Goal: Information Seeking & Learning: Learn about a topic

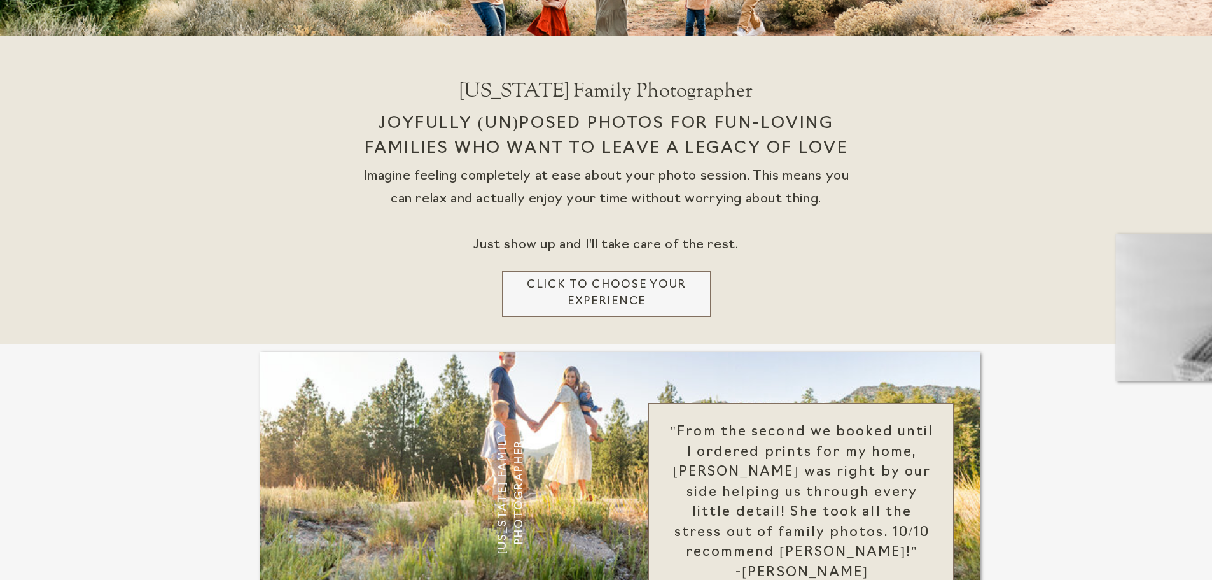
scroll to position [318, 0]
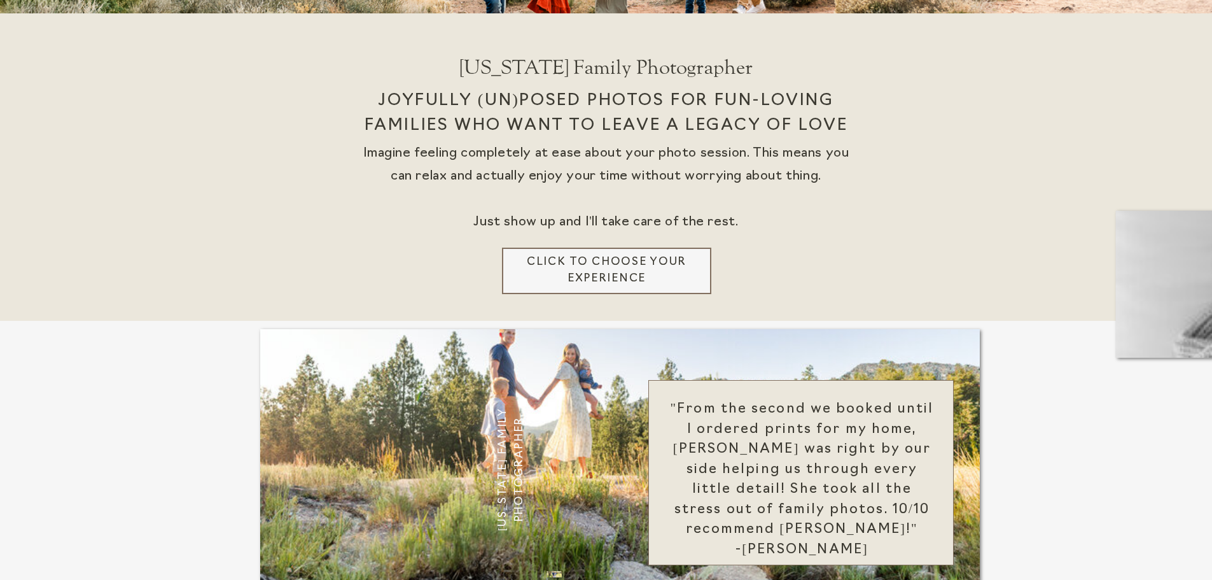
click at [582, 275] on h3 "Click to choose your experience" at bounding box center [606, 271] width 179 height 34
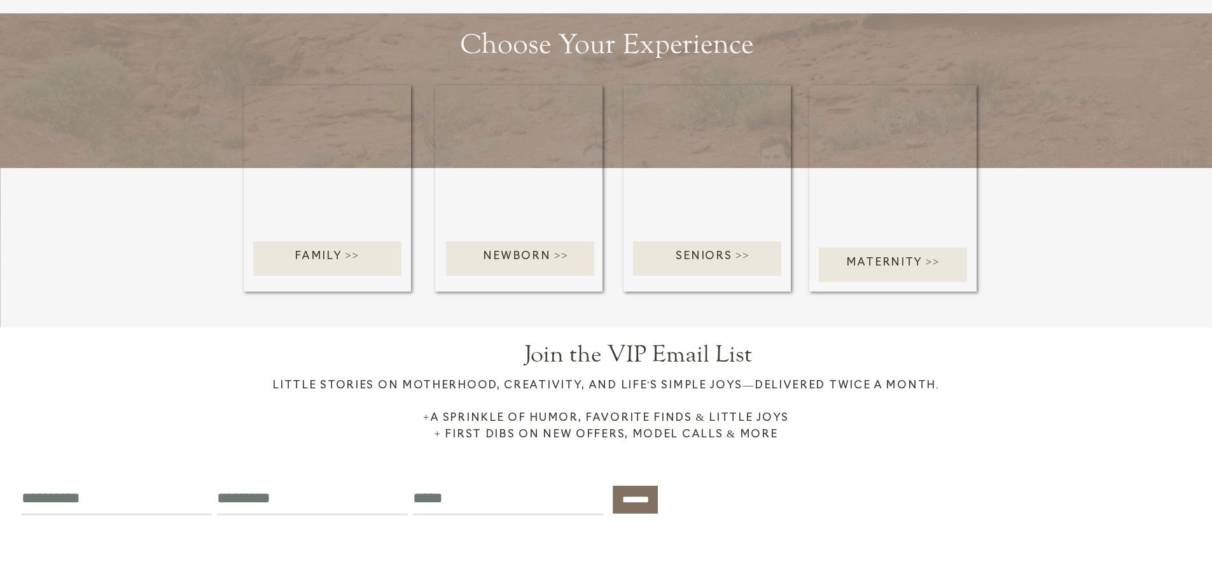
scroll to position [1591, 0]
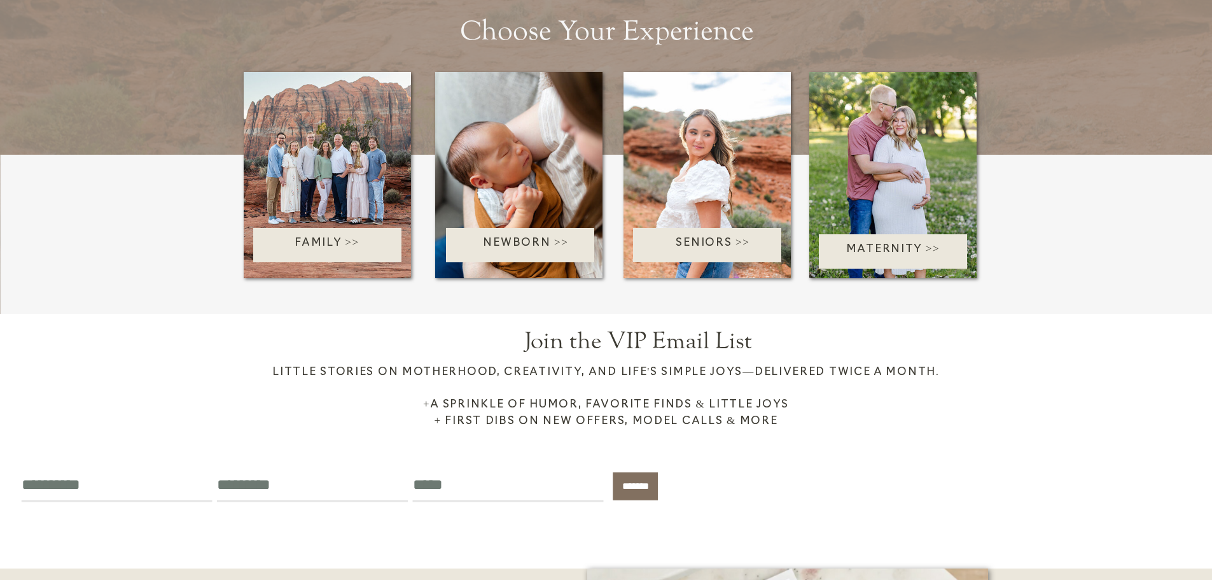
click at [344, 243] on p "Family >>" at bounding box center [327, 245] width 181 height 20
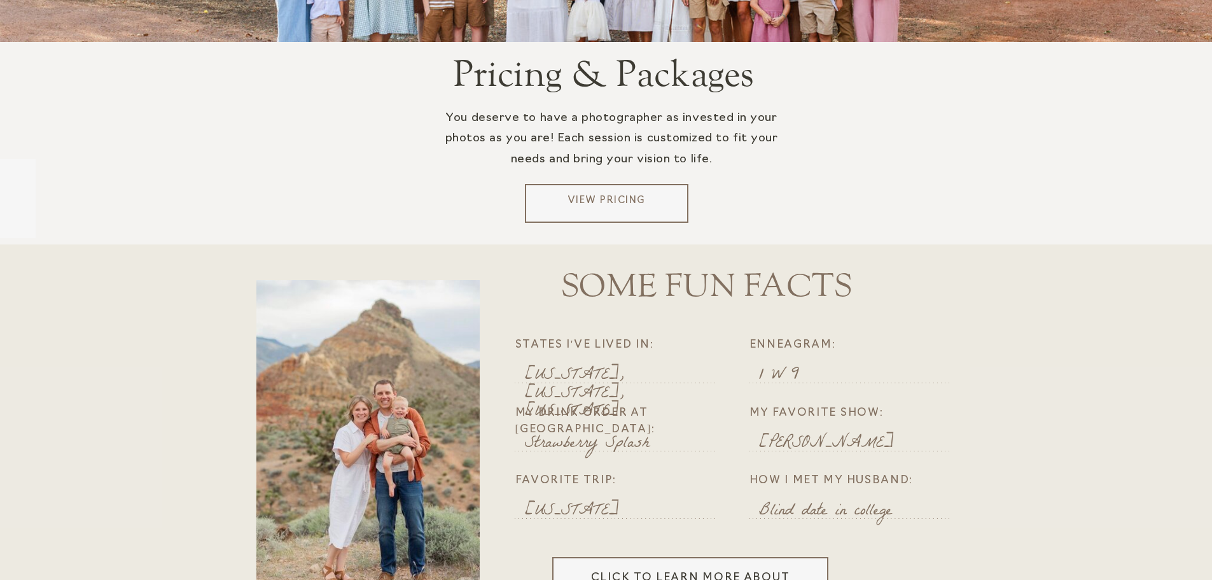
scroll to position [2545, 0]
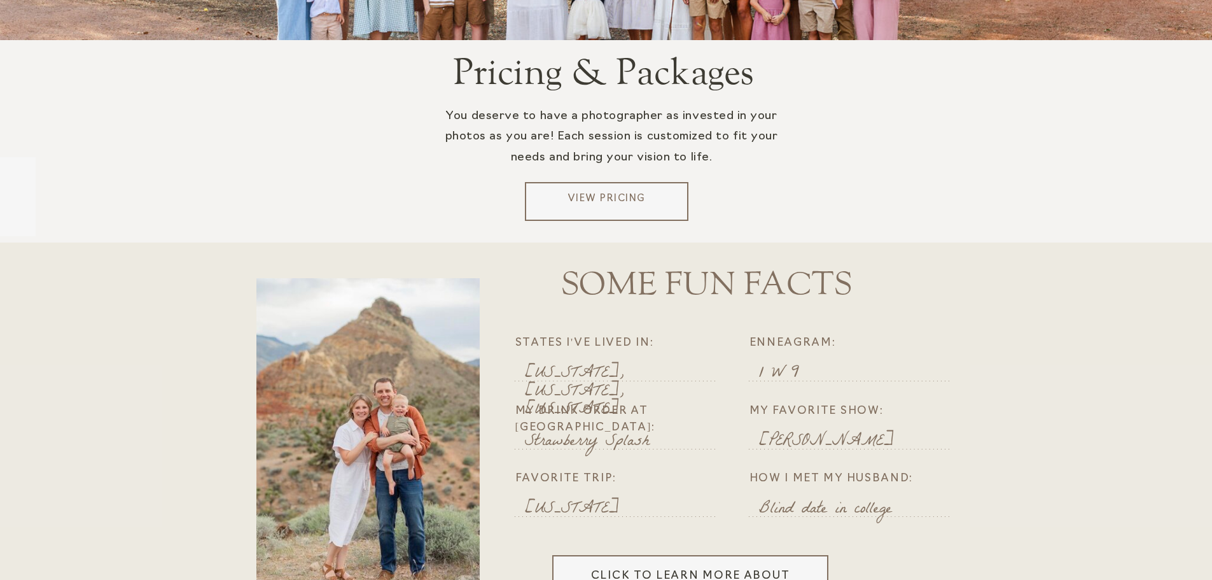
click at [632, 205] on p "View Pricing" at bounding box center [606, 201] width 153 height 19
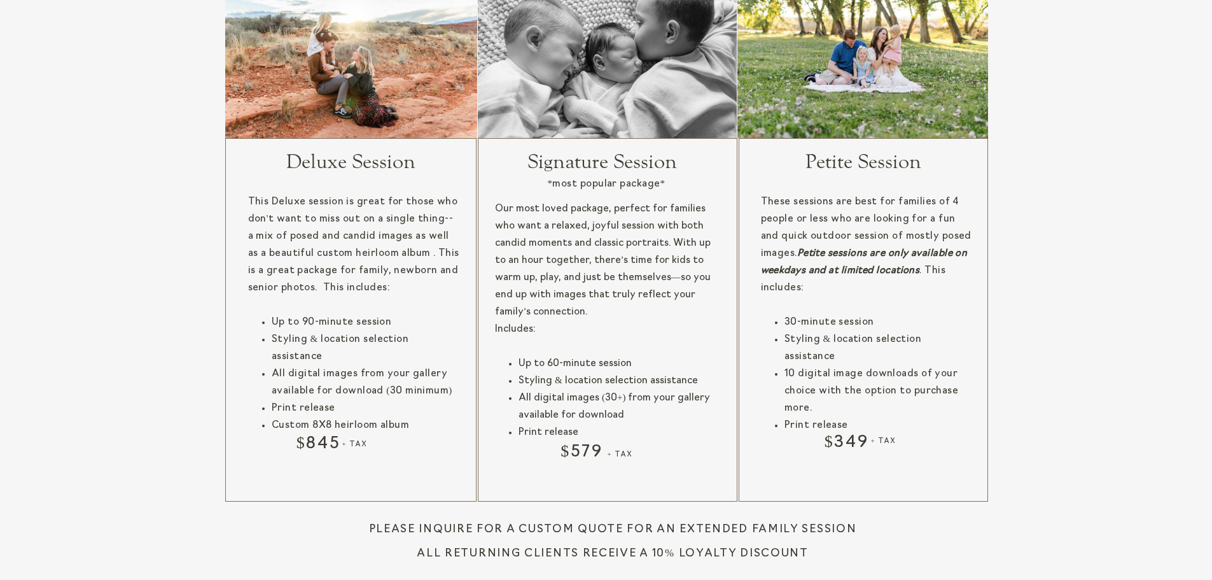
scroll to position [1400, 0]
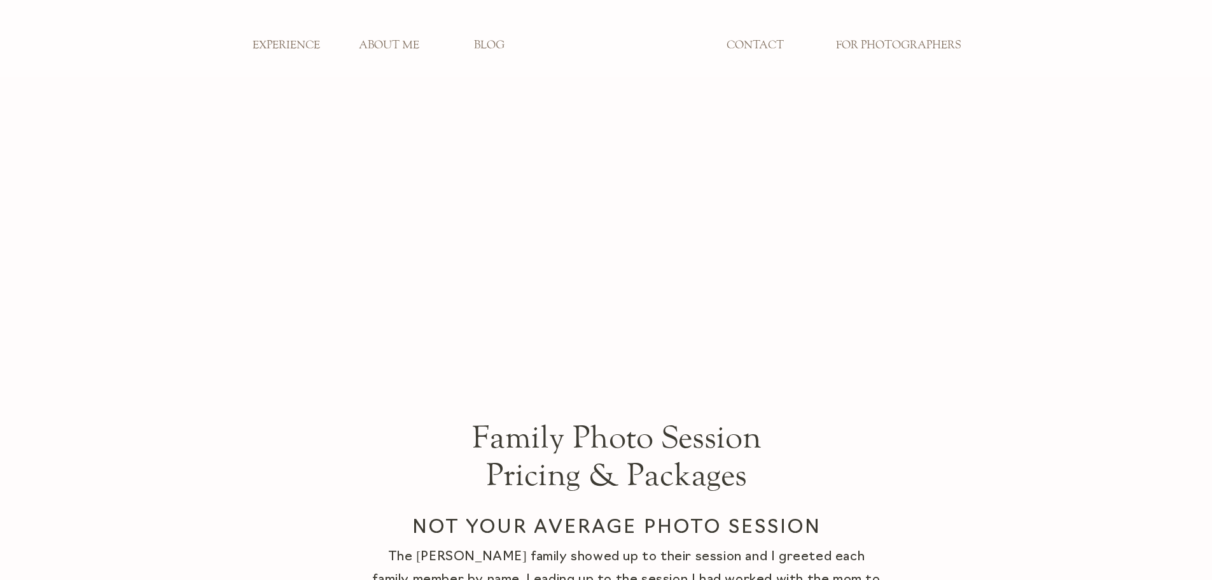
scroll to position [1400, 0]
